Goal: Information Seeking & Learning: Understand process/instructions

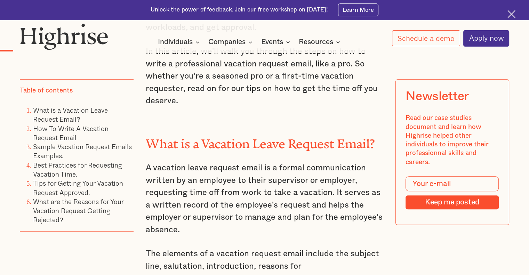
scroll to position [617, 0]
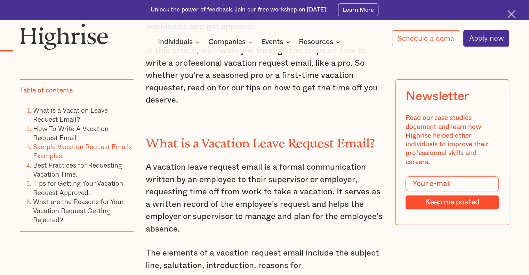
click at [97, 151] on link "Sample Vacation Request Emails Examples." at bounding box center [82, 150] width 99 height 19
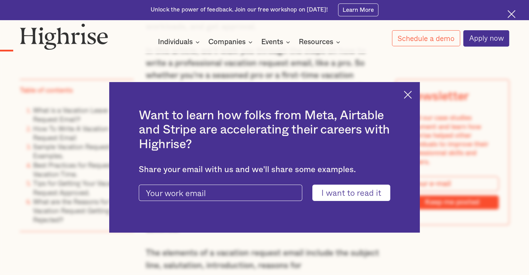
click at [412, 91] on img at bounding box center [408, 95] width 8 height 8
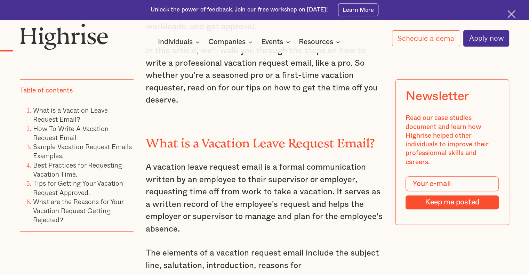
click at [72, 152] on li "Sample Vacation Request Emails Examples." at bounding box center [83, 151] width 100 height 18
click at [89, 144] on li "Sample Vacation Request Emails Examples." at bounding box center [83, 151] width 100 height 18
click at [90, 146] on link "Sample Vacation Request Emails Examples." at bounding box center [82, 150] width 99 height 19
click at [253, 141] on h2 "What is a Vacation Leave Request Email?" at bounding box center [264, 140] width 237 height 14
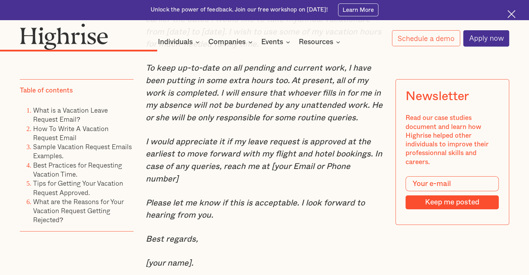
scroll to position [2220, 0]
click at [271, 183] on em "I would appreciate it if my leave request is approved at the earliest to move f…" at bounding box center [264, 160] width 236 height 46
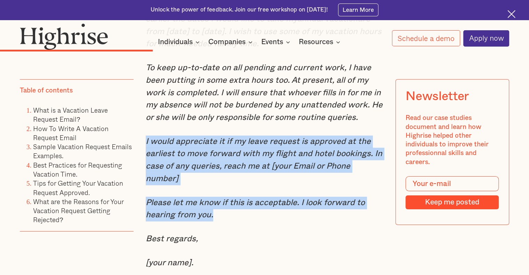
drag, startPoint x: 271, startPoint y: 185, endPoint x: 283, endPoint y: 226, distance: 43.1
click at [283, 226] on div "Sample Vacation Request Emails Examples. Formal vacation request email. When wo…" at bounding box center [264, 210] width 237 height 886
click at [283, 221] on p "Please let me know if this is acceptable. I look forward to hearing from you." at bounding box center [264, 209] width 237 height 25
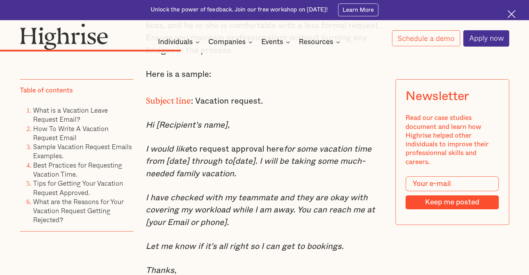
scroll to position [2540, 0]
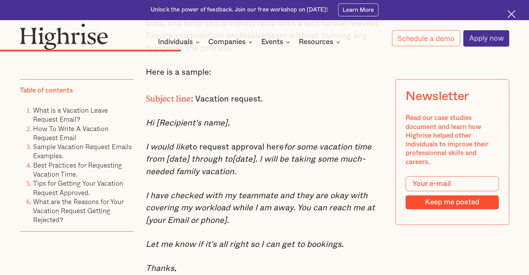
click at [283, 226] on p "I have checked with my teammate and they are okay with covering my workload whi…" at bounding box center [264, 208] width 237 height 37
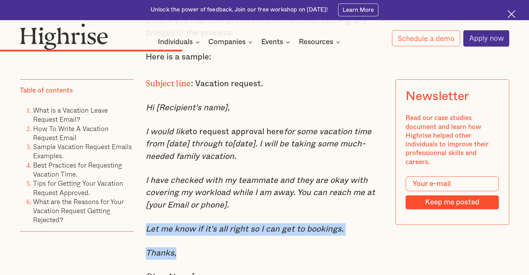
drag, startPoint x: 283, startPoint y: 226, endPoint x: 293, endPoint y: 250, distance: 25.9
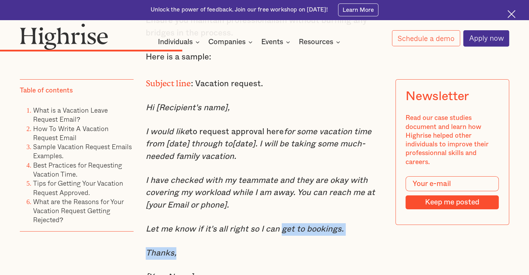
drag, startPoint x: 293, startPoint y: 250, endPoint x: 281, endPoint y: 217, distance: 35.4
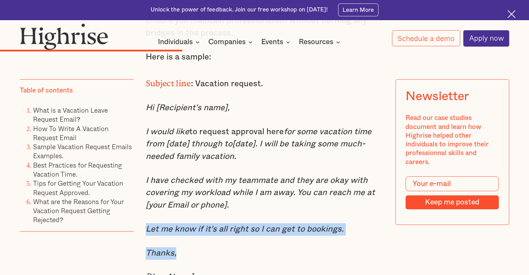
click at [281, 212] on p "I have checked with my teammate and they are okay with covering my workload whi…" at bounding box center [264, 193] width 237 height 37
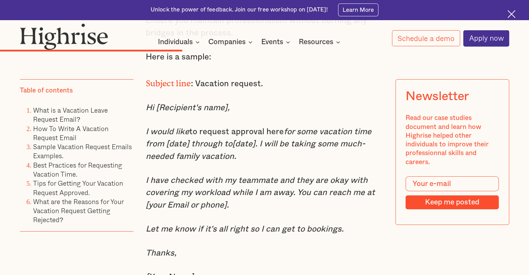
click at [281, 212] on p "I have checked with my teammate and they are okay with covering my workload whi…" at bounding box center [264, 193] width 237 height 37
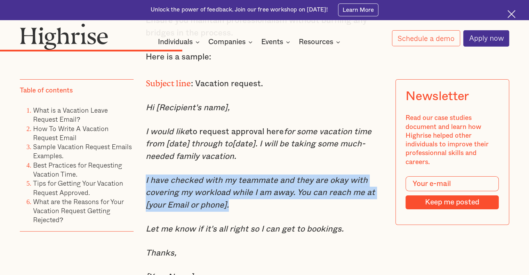
click at [281, 212] on p "I have checked with my teammate and they are okay with covering my workload whi…" at bounding box center [264, 193] width 237 height 37
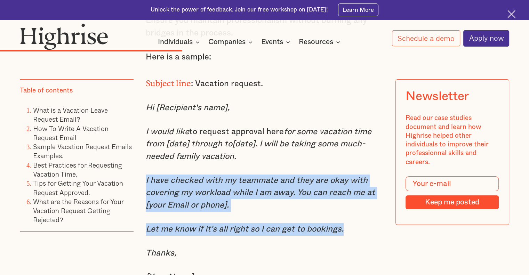
drag, startPoint x: 281, startPoint y: 217, endPoint x: 291, endPoint y: 238, distance: 23.3
click at [291, 233] on em "Let me know if it's all right so I can get to bookings." at bounding box center [245, 229] width 198 height 8
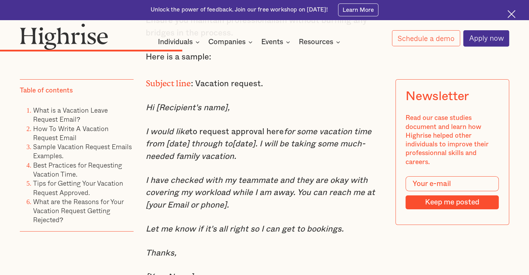
click at [291, 233] on em "Let me know if it's all right so I can get to bookings." at bounding box center [245, 229] width 198 height 8
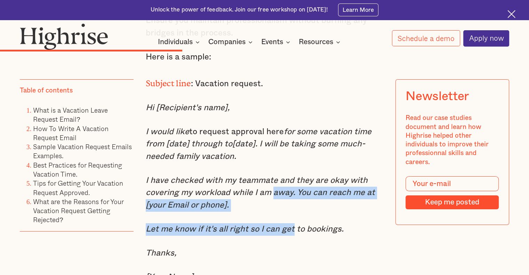
drag, startPoint x: 291, startPoint y: 238, endPoint x: 274, endPoint y: 204, distance: 37.5
click at [274, 204] on em "I have checked with my teammate and they are okay with covering my workload whi…" at bounding box center [260, 192] width 229 height 33
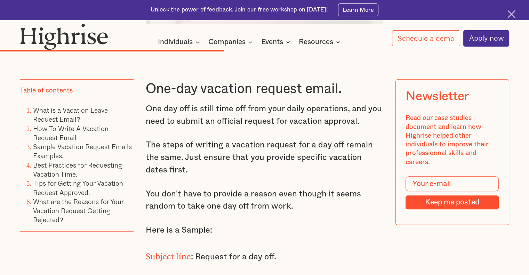
scroll to position [3032, 0]
click at [308, 200] on p "You don't have to provide a reason even though it seems random to take one day …" at bounding box center [264, 200] width 237 height 25
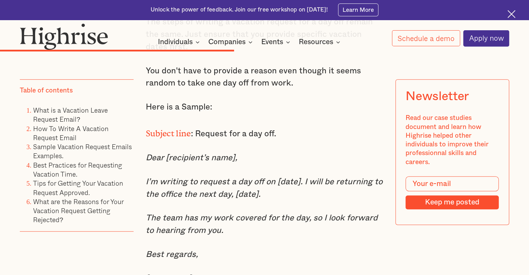
scroll to position [3159, 0]
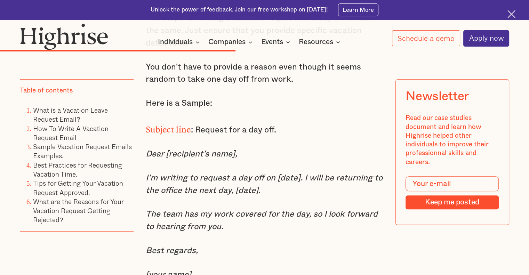
click at [308, 197] on p "I’m writing to request a day off on [date]. I will be returning to the office t…" at bounding box center [264, 184] width 237 height 25
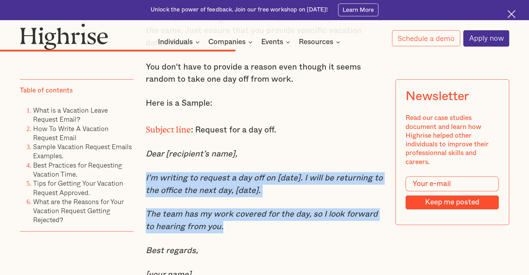
drag, startPoint x: 308, startPoint y: 200, endPoint x: 322, endPoint y: 241, distance: 43.8
click at [322, 241] on div "One-day vacation request email. One day off is still time off from your daily o…" at bounding box center [264, 263] width 237 height 661
click at [322, 233] on p "The team has my work covered for the day, so I look forward to hearing from you." at bounding box center [264, 220] width 237 height 25
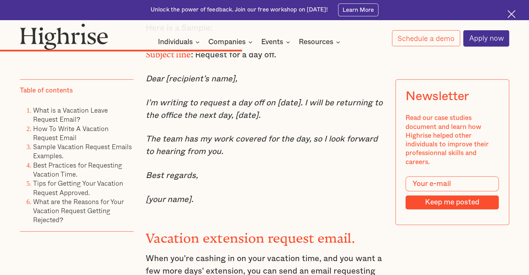
click at [328, 205] on div "One-day vacation request email. One day off is still time off from your daily o…" at bounding box center [264, 188] width 237 height 661
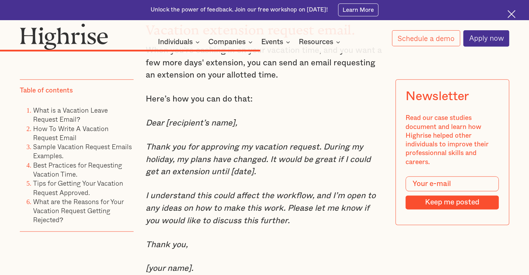
scroll to position [3443, 0]
click at [328, 205] on em "I understand this could affect the workflow, and I’m open to any ideas on how t…" at bounding box center [261, 207] width 230 height 33
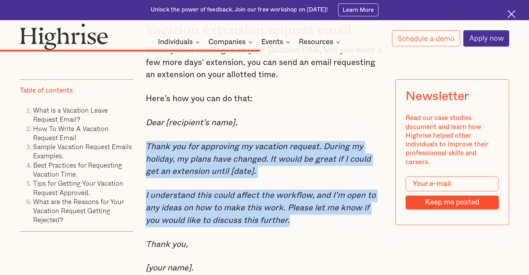
drag, startPoint x: 328, startPoint y: 205, endPoint x: 314, endPoint y: 167, distance: 40.7
click at [314, 167] on em "Thank you for approving my vacation request. During my holiday, my plans have c…" at bounding box center [258, 159] width 225 height 33
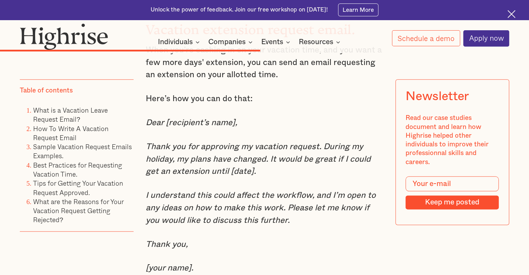
click at [314, 167] on em "Thank you for approving my vacation request. During my holiday, my plans have c…" at bounding box center [258, 159] width 225 height 33
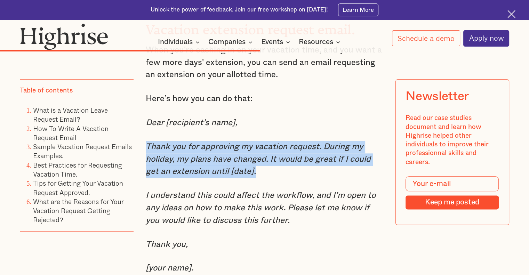
drag, startPoint x: 314, startPoint y: 167, endPoint x: 316, endPoint y: 199, distance: 32.4
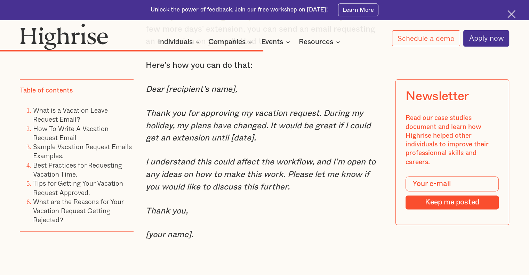
click at [316, 193] on p "I understand this could affect the workflow, and I’m open to any ideas on how t…" at bounding box center [264, 174] width 237 height 37
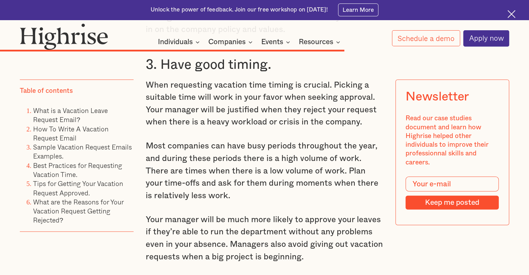
scroll to position [4408, 0]
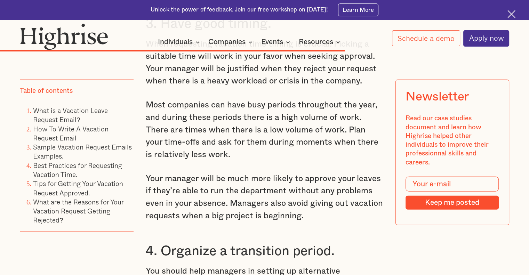
click at [339, 141] on p "Most companies can have busy periods throughout the year, and during these peri…" at bounding box center [264, 130] width 237 height 62
